Goal: Check status: Check status

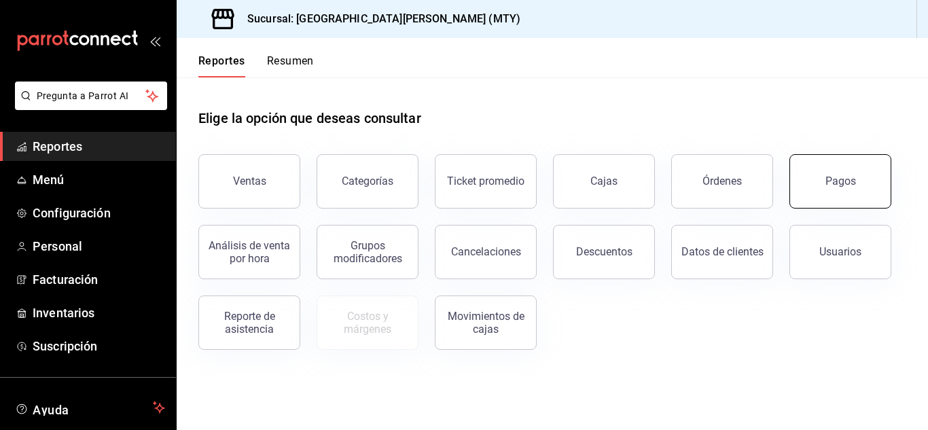
click at [826, 181] on div "Pagos" at bounding box center [841, 181] width 31 height 13
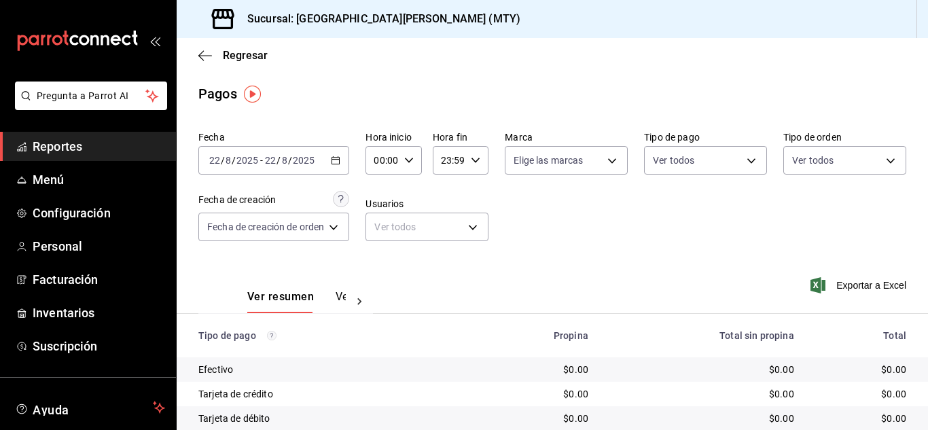
click at [337, 166] on div "[DATE] [DATE] - [DATE] [DATE]" at bounding box center [273, 160] width 151 height 29
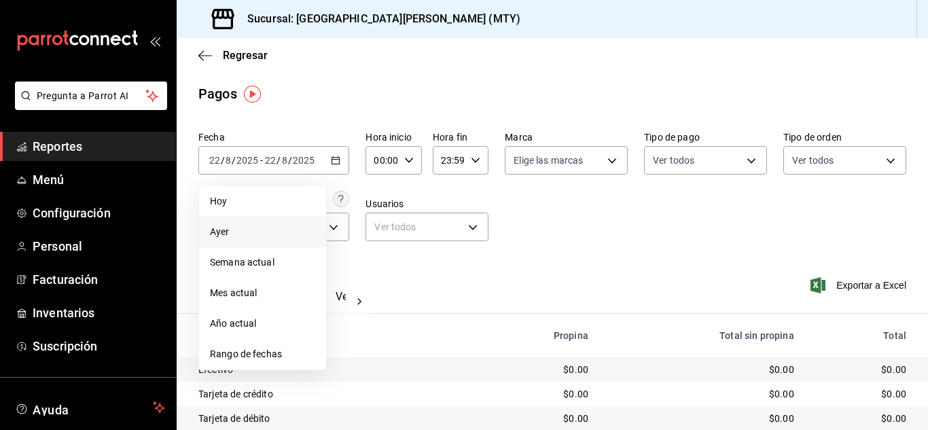
click at [280, 233] on span "Ayer" at bounding box center [262, 232] width 105 height 14
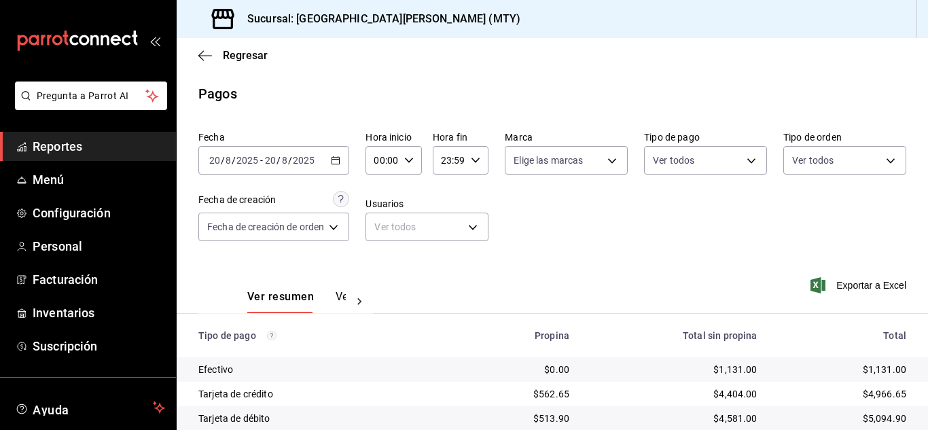
scroll to position [72, 0]
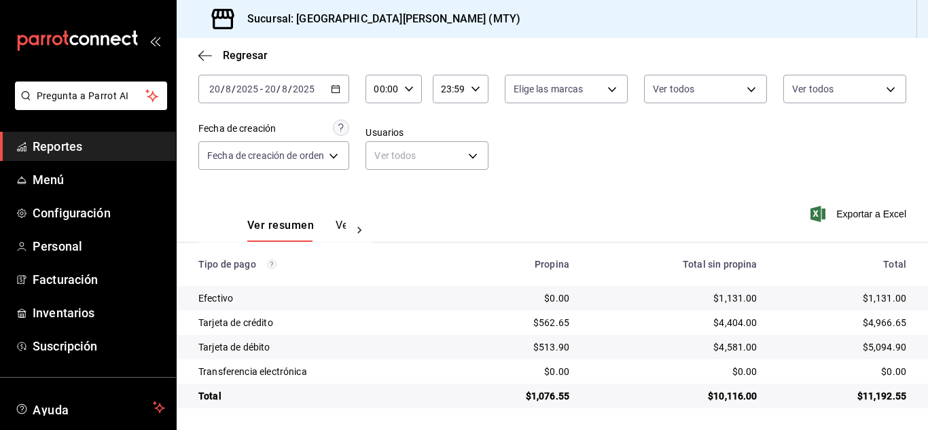
click at [87, 154] on span "Reportes" at bounding box center [99, 146] width 132 height 18
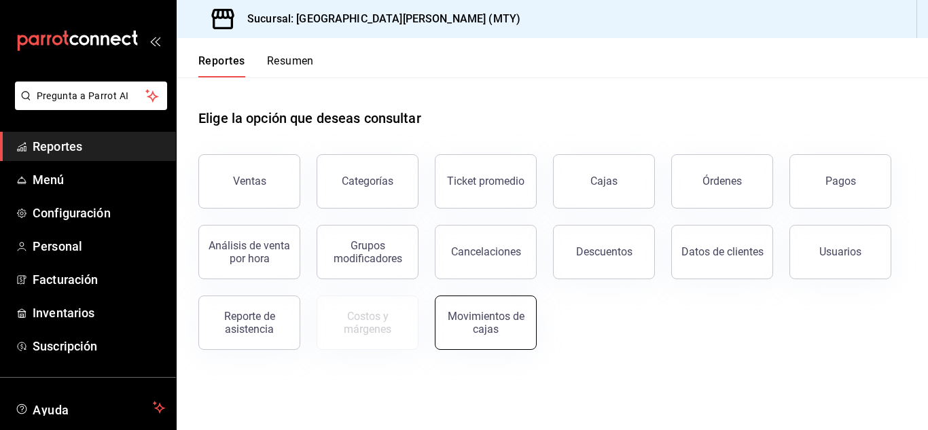
click at [450, 327] on div "Movimientos de cajas" at bounding box center [486, 323] width 84 height 26
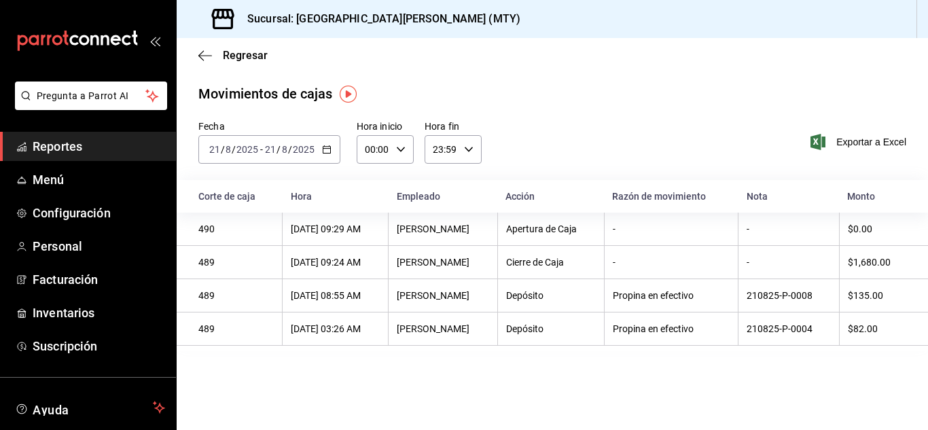
click at [103, 141] on span "Reportes" at bounding box center [99, 146] width 132 height 18
